Goal: Information Seeking & Learning: Find specific fact

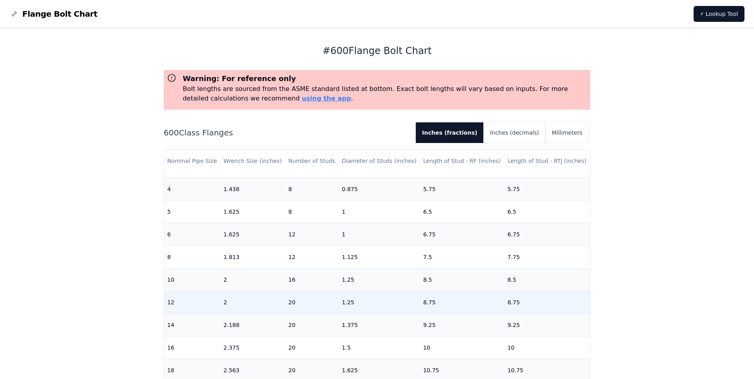
scroll to position [159, 0]
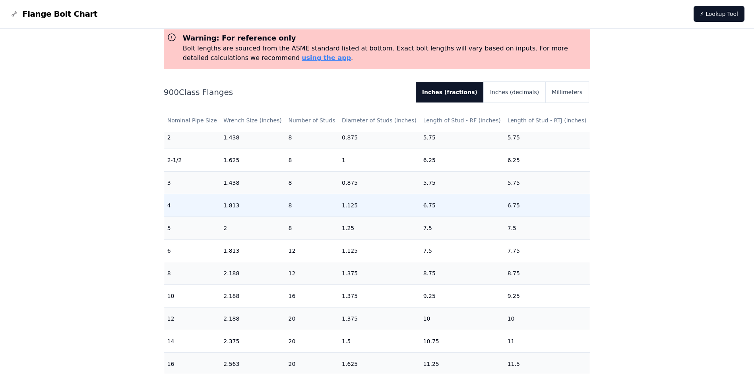
scroll to position [40, 0]
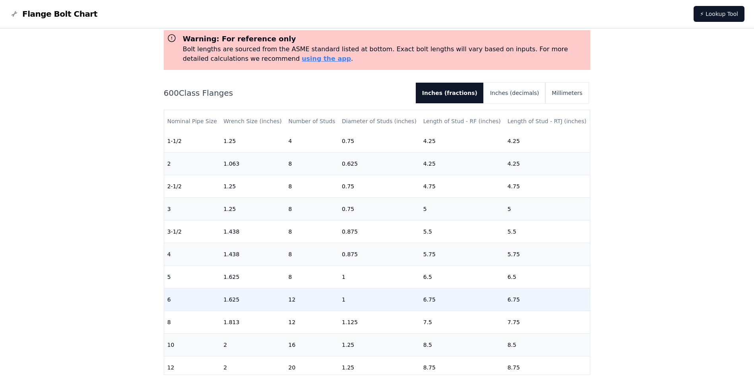
scroll to position [80, 0]
